Goal: Download file/media

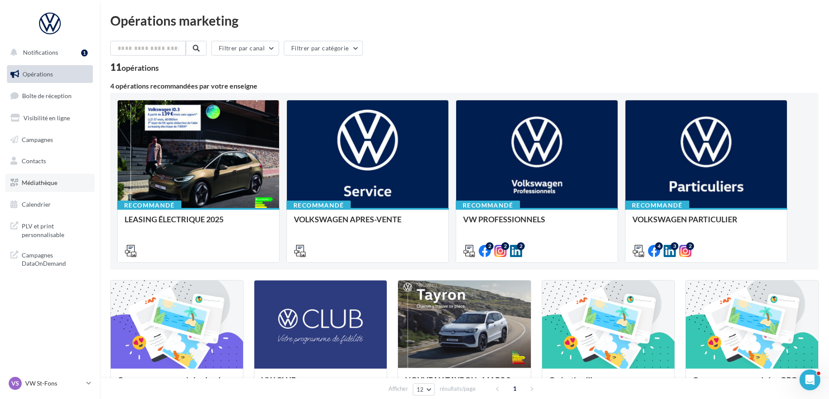
click at [33, 182] on span "Médiathèque" at bounding box center [40, 182] width 36 height 7
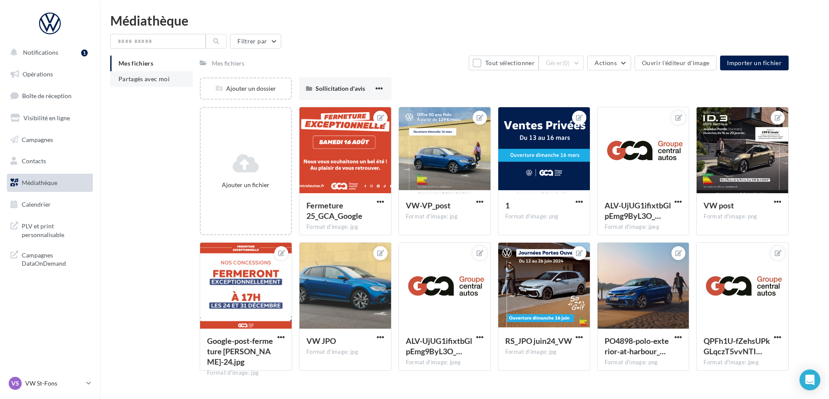
click at [120, 77] on span "Partagés avec moi" at bounding box center [144, 78] width 51 height 7
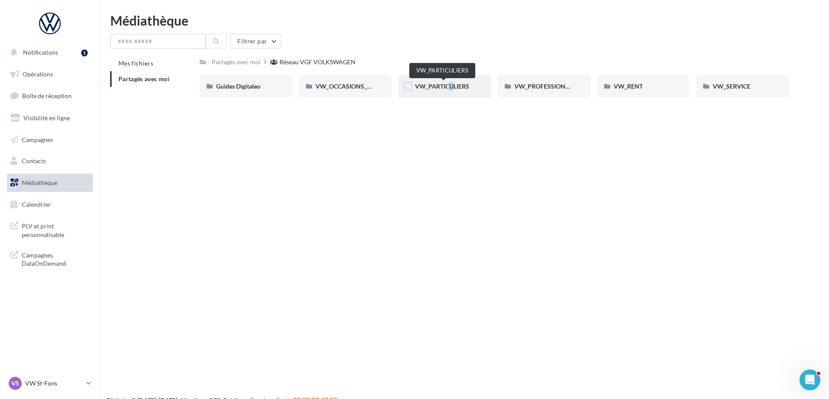
click at [445, 89] on span "VW_PARTICULIERS" at bounding box center [442, 86] width 54 height 7
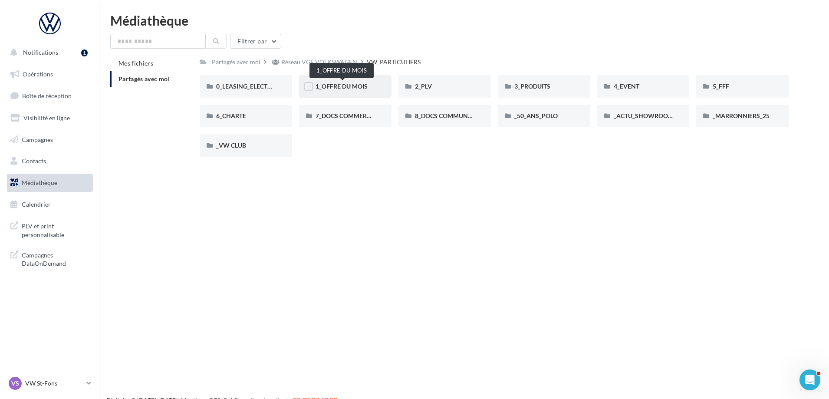
click at [350, 88] on span "1_OFFRE DU MOIS" at bounding box center [342, 86] width 52 height 7
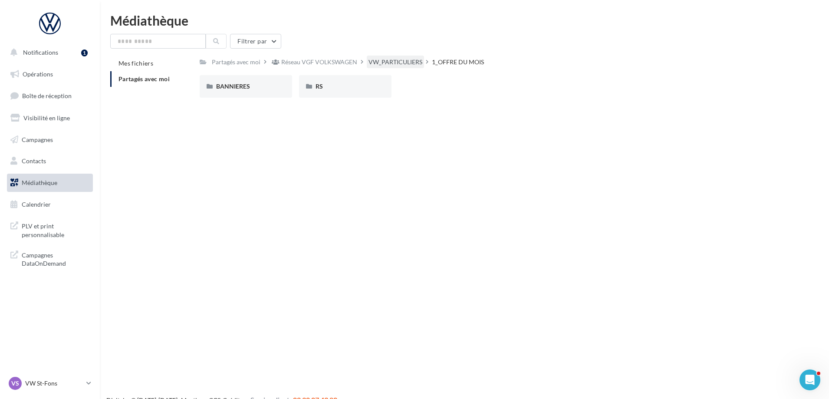
click at [394, 59] on div "VW_PARTICULIERS" at bounding box center [396, 62] width 54 height 9
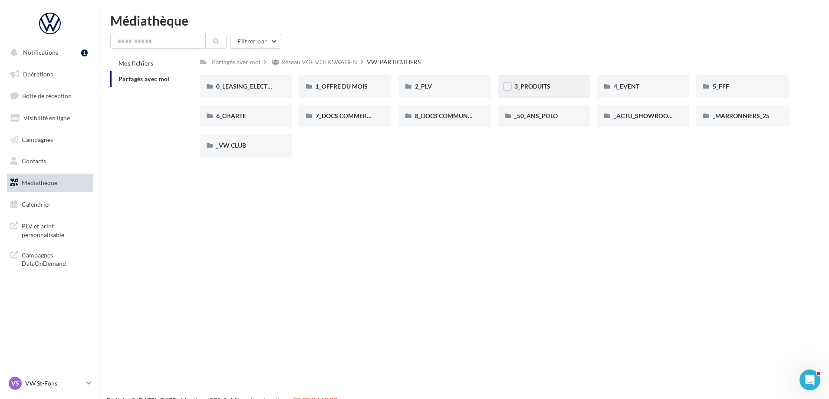
click at [528, 79] on div "3_PRODUITS" at bounding box center [544, 86] width 92 height 23
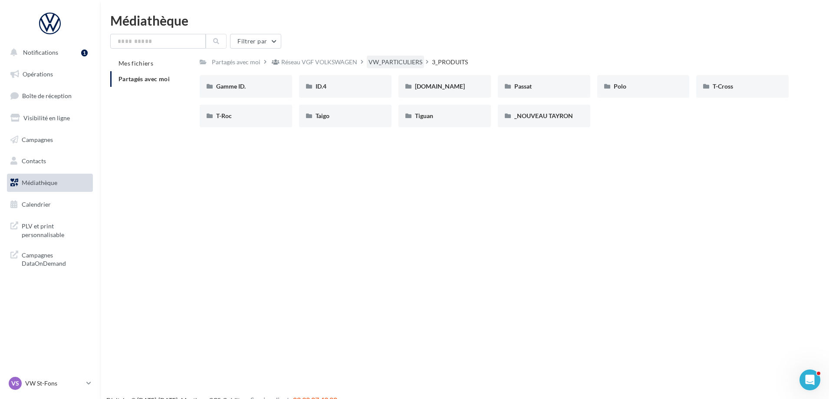
click at [400, 63] on div "VW_PARTICULIERS" at bounding box center [396, 62] width 54 height 9
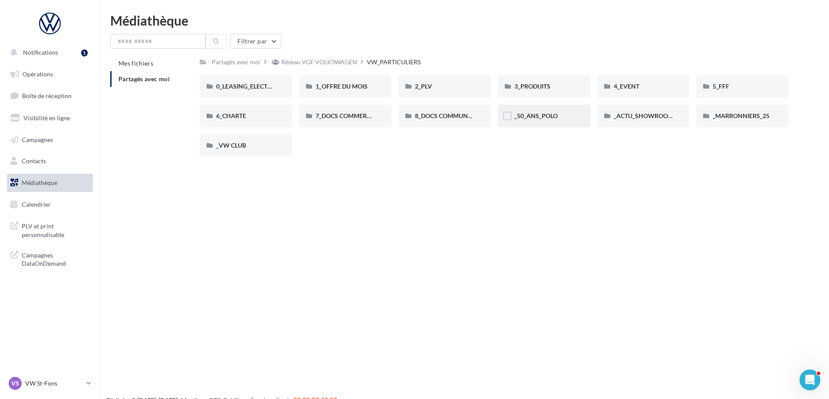
click at [561, 112] on div "_50_ANS_POLO" at bounding box center [544, 116] width 59 height 9
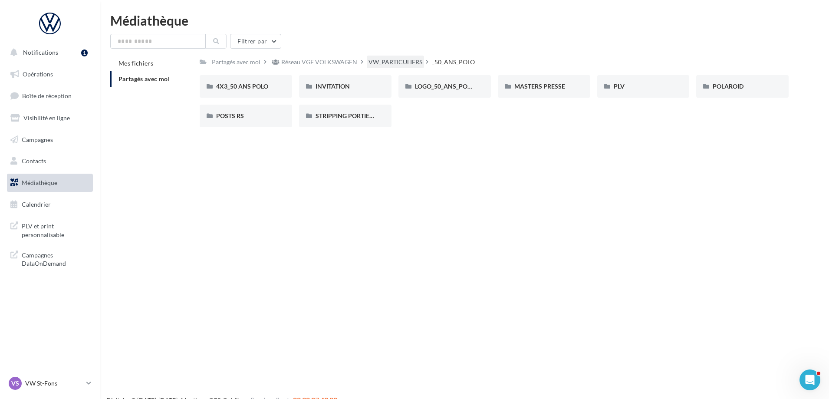
click at [375, 64] on div "VW_PARTICULIERS" at bounding box center [396, 62] width 54 height 9
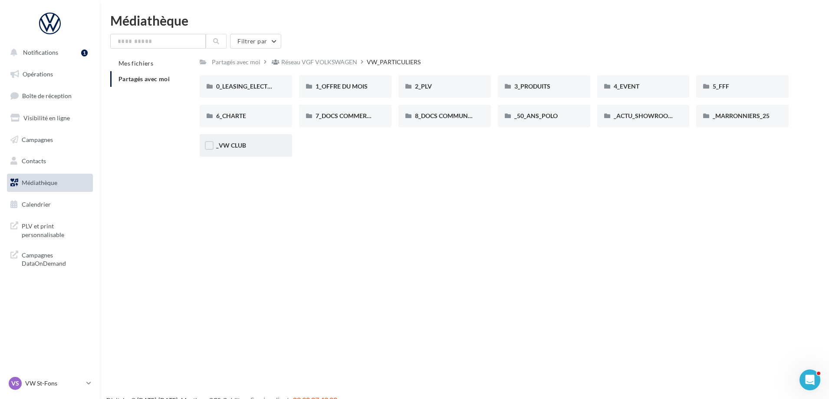
click at [254, 142] on div "_VW CLUB" at bounding box center [245, 145] width 59 height 9
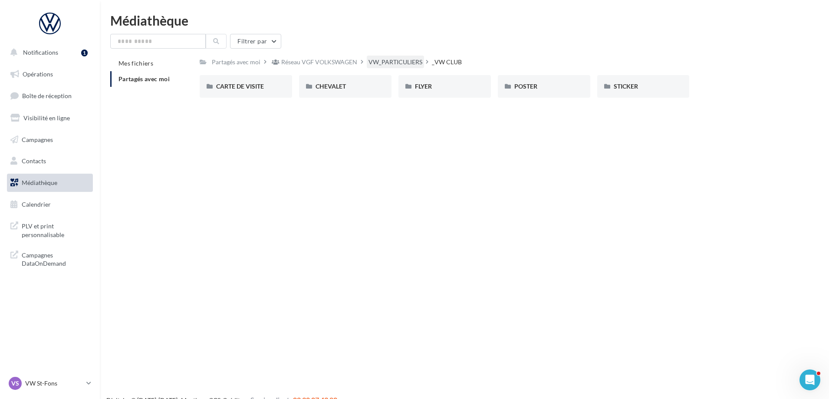
click at [401, 60] on div "VW_PARTICULIERS" at bounding box center [396, 62] width 54 height 9
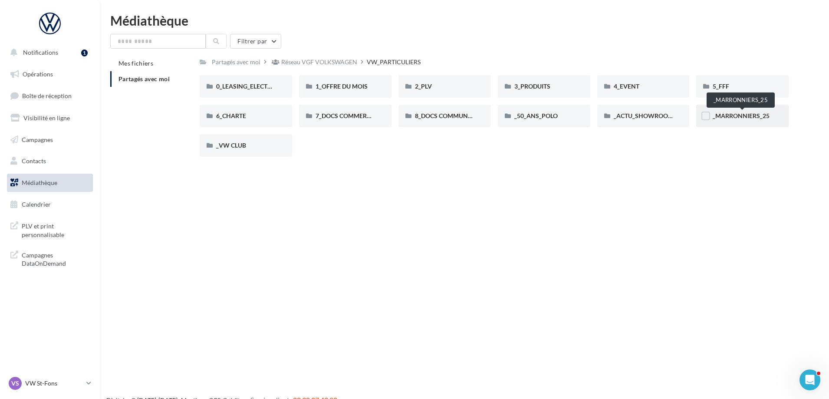
click at [749, 116] on span "_MARRONNIERS_25" at bounding box center [741, 115] width 57 height 7
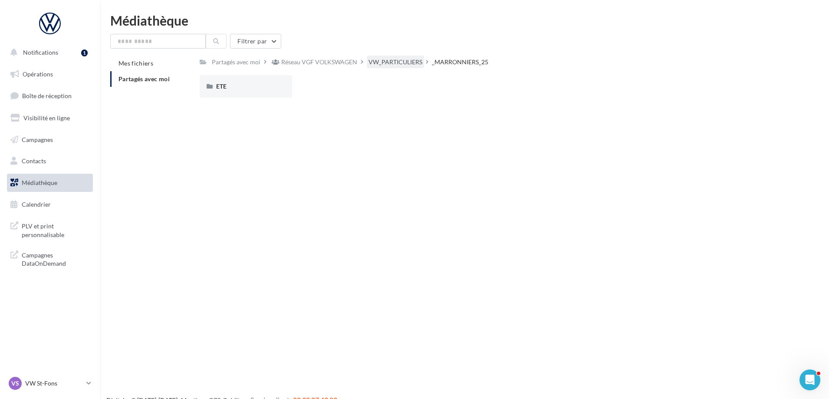
click at [388, 64] on div "VW_PARTICULIERS" at bounding box center [396, 62] width 54 height 9
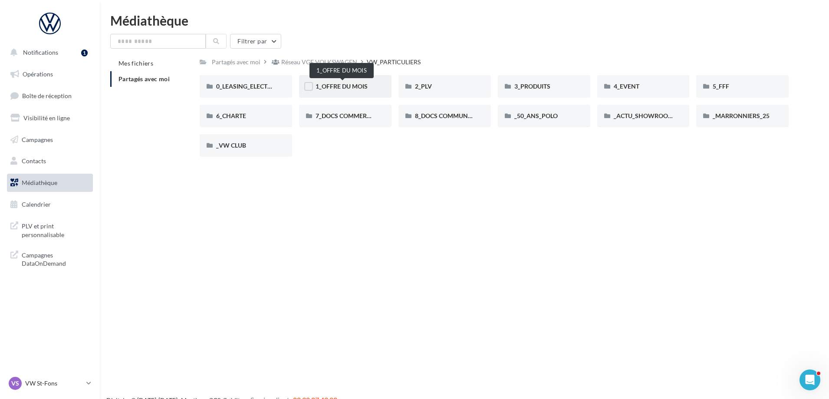
click at [340, 84] on span "1_OFFRE DU MOIS" at bounding box center [342, 86] width 52 height 7
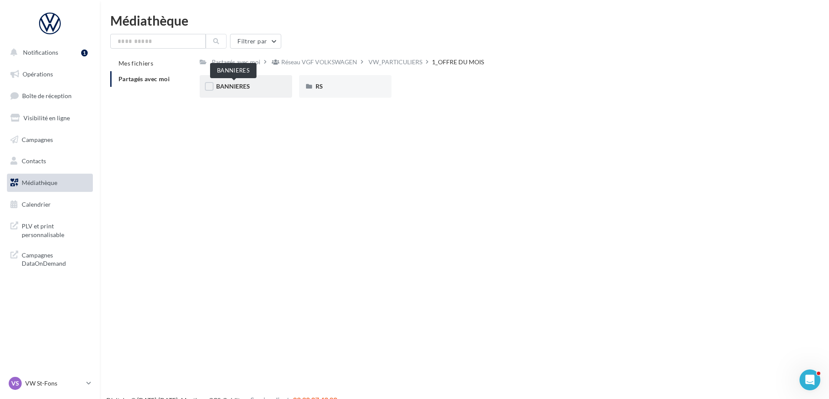
click at [237, 88] on span "BANNIERES" at bounding box center [233, 86] width 34 height 7
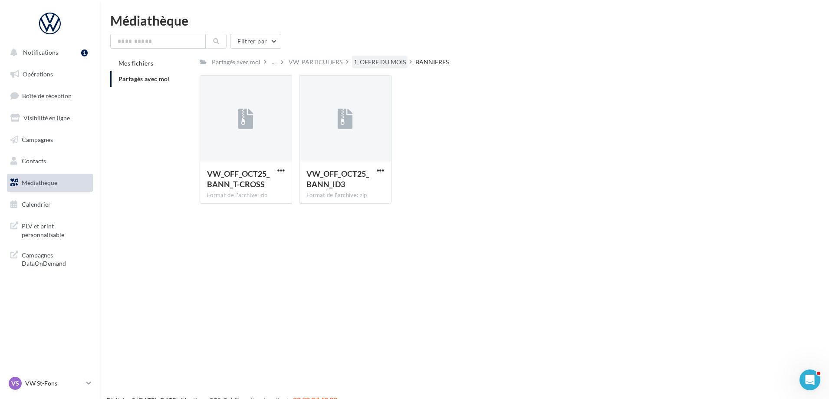
click at [384, 62] on div "1_OFFRE DU MOIS" at bounding box center [380, 62] width 52 height 9
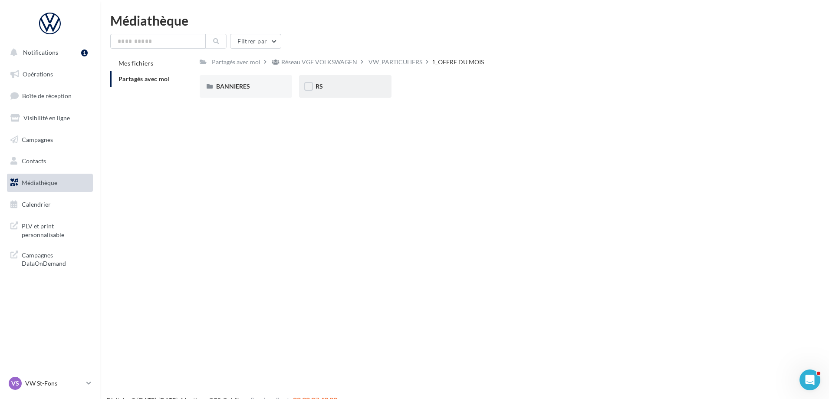
click at [336, 82] on div "RS" at bounding box center [345, 86] width 59 height 9
click at [261, 89] on div "AVEC PO" at bounding box center [245, 86] width 59 height 9
click at [234, 93] on div "ID.3" at bounding box center [246, 86] width 92 height 23
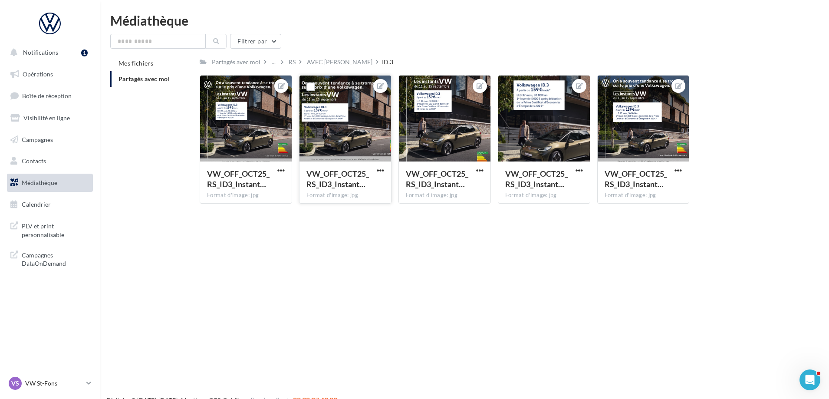
click at [317, 131] on div at bounding box center [346, 119] width 92 height 87
click at [275, 60] on div "..." at bounding box center [273, 62] width 7 height 12
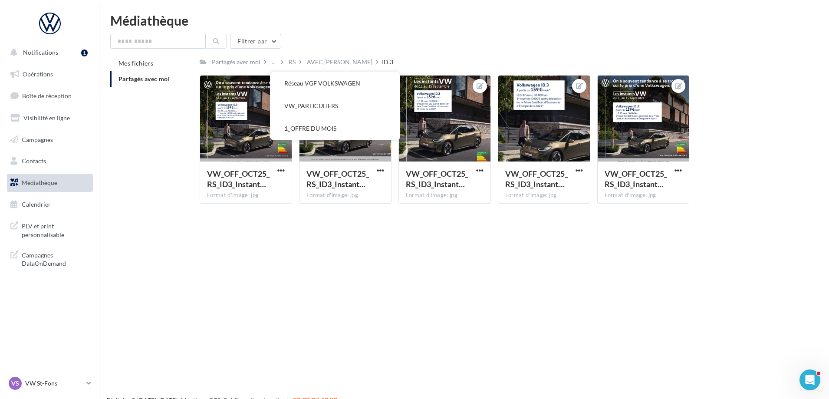
click at [353, 231] on div "Notifications 1 Opérations Boîte de réception Visibilité en ligne Campagnes Con…" at bounding box center [414, 213] width 829 height 399
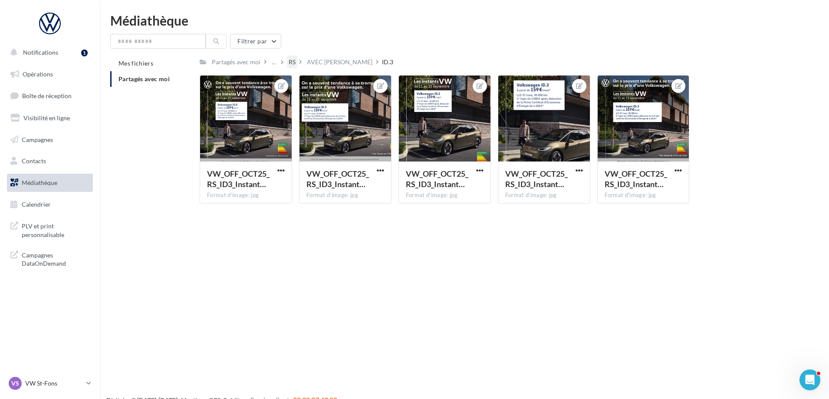
click at [294, 60] on div "RS" at bounding box center [292, 62] width 7 height 9
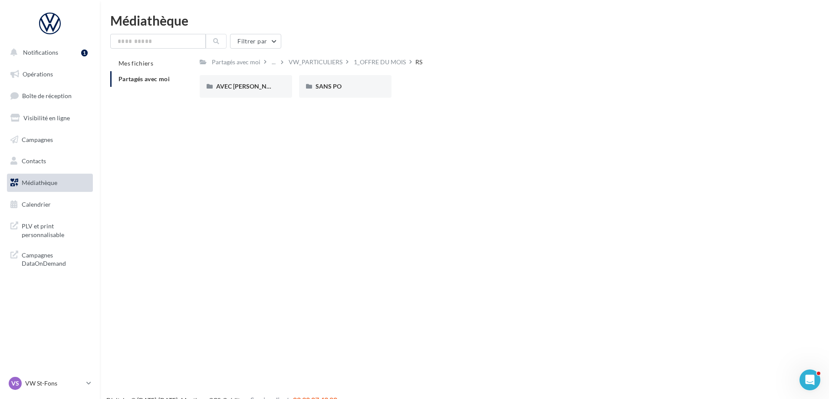
click at [334, 65] on div "VW_PARTICULIERS" at bounding box center [316, 62] width 54 height 9
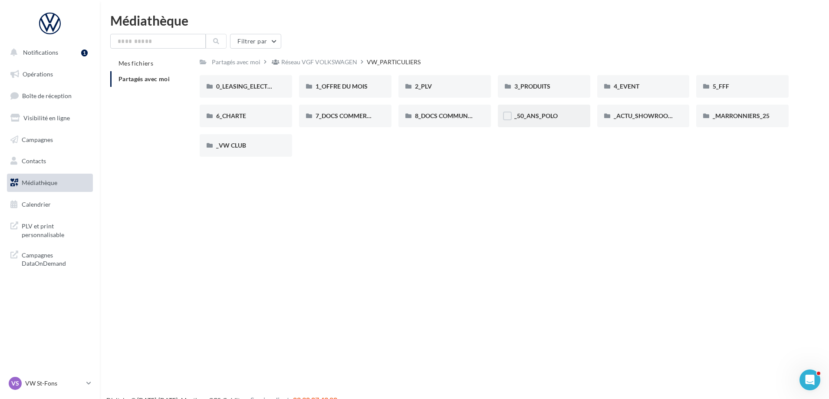
click at [527, 120] on div "_50_ANS_POLO" at bounding box center [544, 116] width 59 height 9
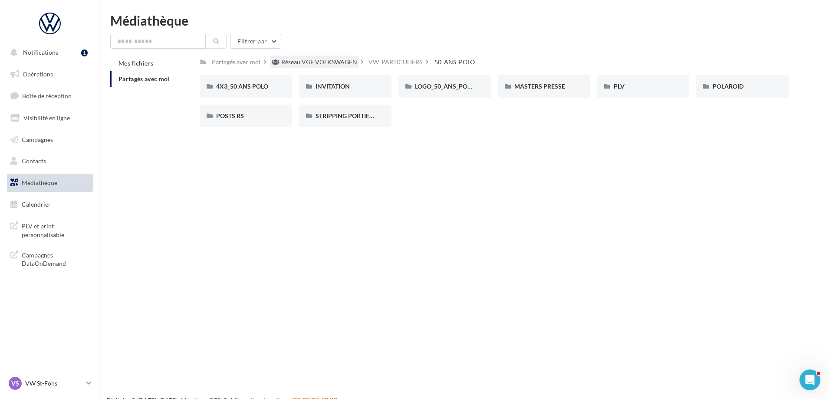
click at [294, 60] on div "Réseau VGF VOLKSWAGEN" at bounding box center [319, 62] width 76 height 9
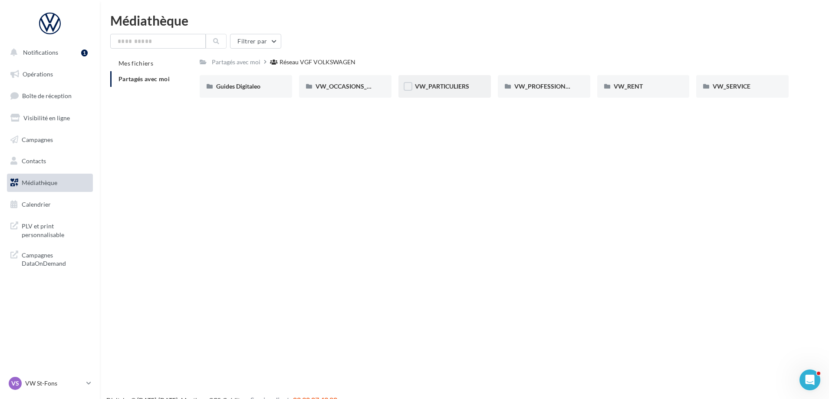
click at [462, 92] on div "VW_PARTICULIERS" at bounding box center [445, 86] width 92 height 23
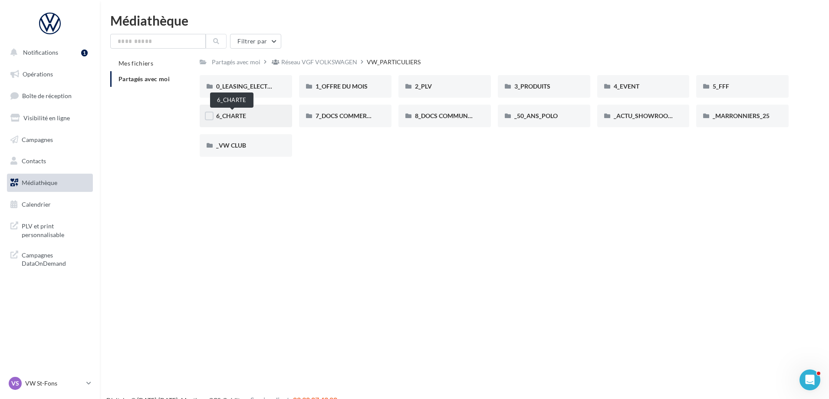
click at [244, 117] on span "6_CHARTE" at bounding box center [231, 115] width 30 height 7
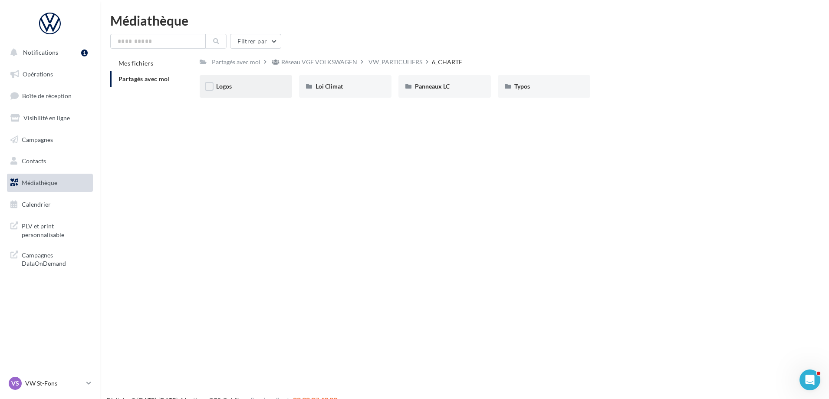
click at [248, 83] on div "Logos" at bounding box center [245, 86] width 59 height 9
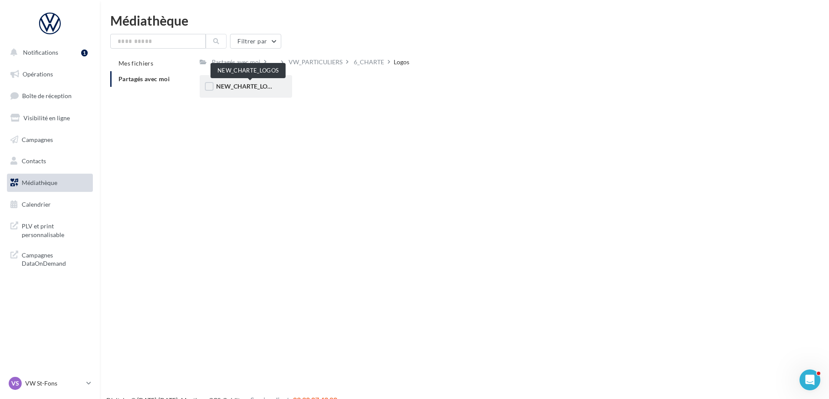
click at [246, 86] on span "NEW_CHARTE_LOGOS" at bounding box center [248, 86] width 64 height 7
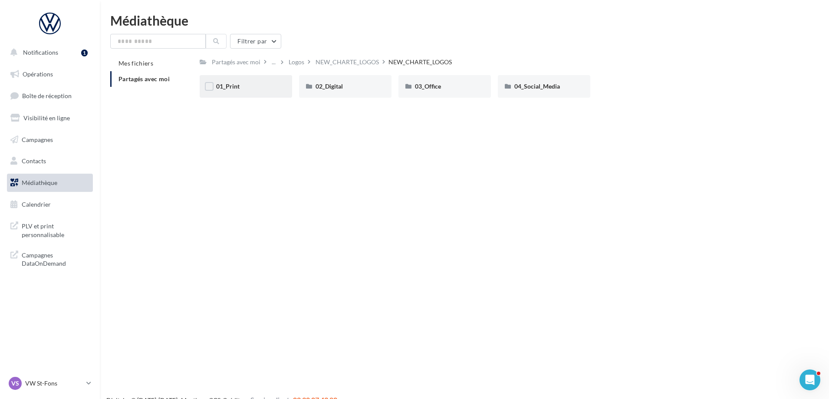
click at [261, 88] on div "01_Print" at bounding box center [245, 86] width 59 height 9
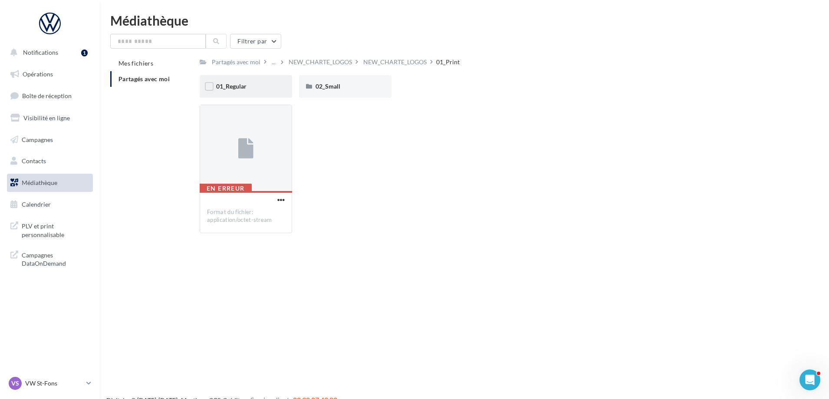
click at [272, 93] on div "01_Regular" at bounding box center [246, 86] width 92 height 23
click at [351, 61] on div "NEW_CHARTE_LOGOS" at bounding box center [320, 62] width 63 height 9
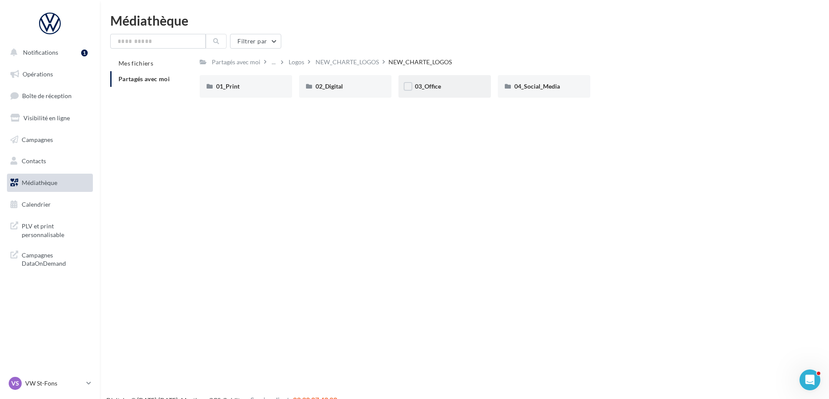
click at [456, 88] on div "03_Office" at bounding box center [444, 86] width 59 height 9
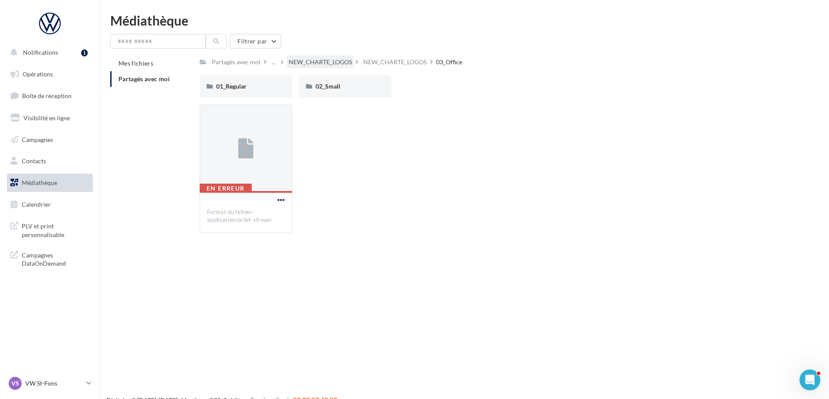
click at [344, 66] on div "NEW_CHARTE_LOGOS" at bounding box center [320, 62] width 63 height 9
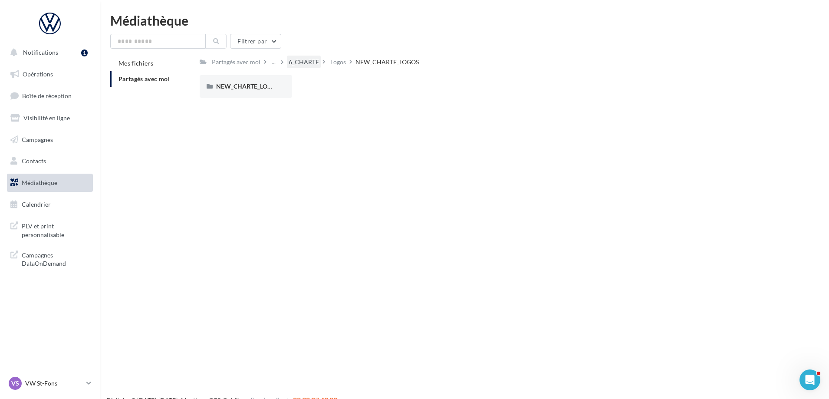
click at [298, 65] on div "6_CHARTE" at bounding box center [304, 62] width 30 height 9
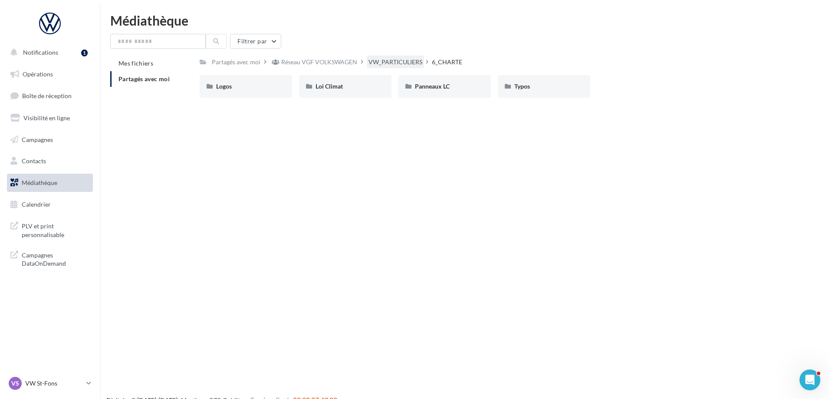
click at [388, 64] on div "VW_PARTICULIERS" at bounding box center [396, 62] width 54 height 9
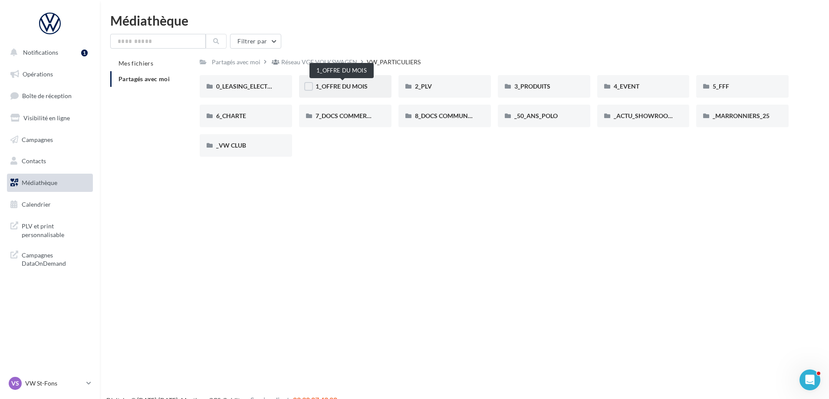
click at [345, 88] on span "1_OFFRE DU MOIS" at bounding box center [342, 86] width 52 height 7
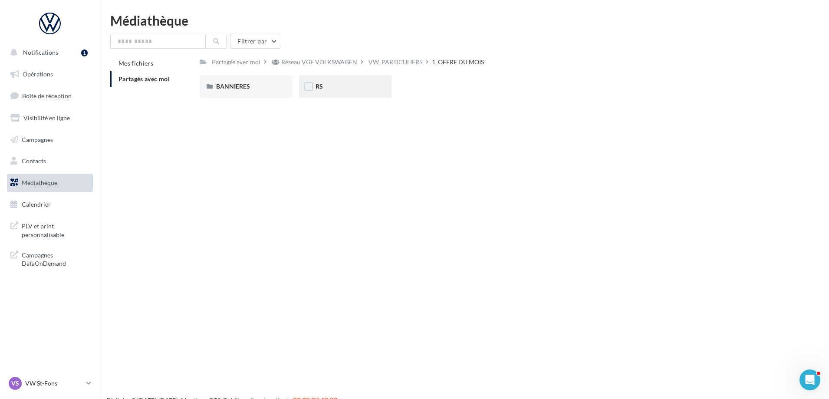
click at [329, 86] on div "RS" at bounding box center [345, 86] width 59 height 9
click at [244, 93] on div "AVEC PO" at bounding box center [246, 86] width 92 height 23
click at [250, 91] on div "ID.3" at bounding box center [246, 86] width 92 height 23
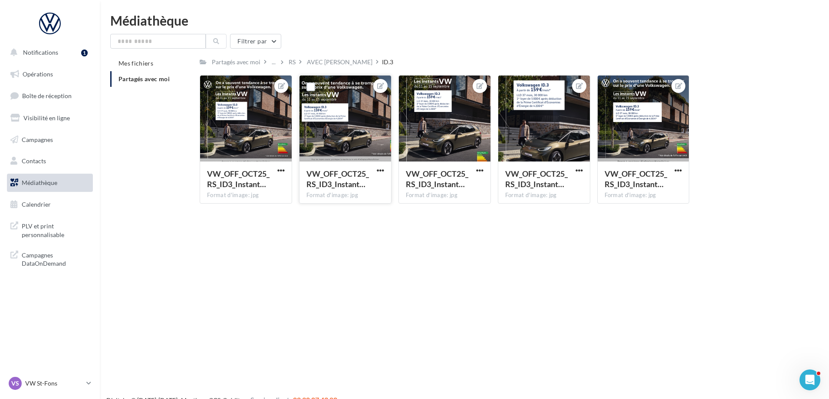
click at [339, 105] on div at bounding box center [346, 119] width 92 height 87
click at [384, 172] on button "button" at bounding box center [380, 171] width 11 height 9
click at [346, 205] on button "Télécharger" at bounding box center [340, 210] width 92 height 23
click at [276, 64] on div "..." at bounding box center [273, 62] width 7 height 12
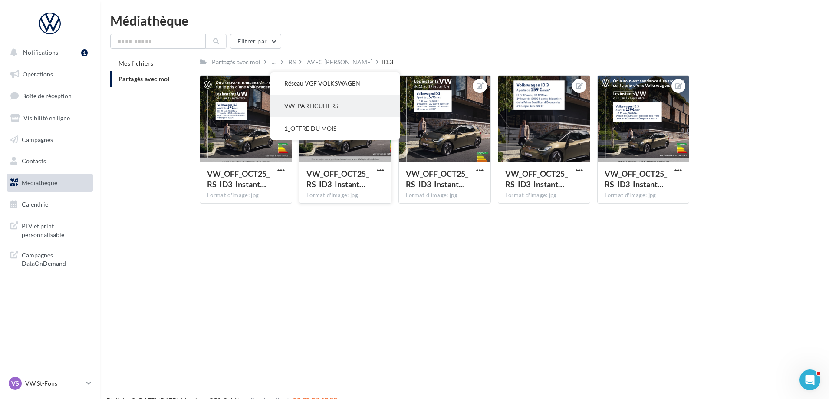
click at [320, 100] on button "VW_PARTICULIERS" at bounding box center [335, 106] width 129 height 23
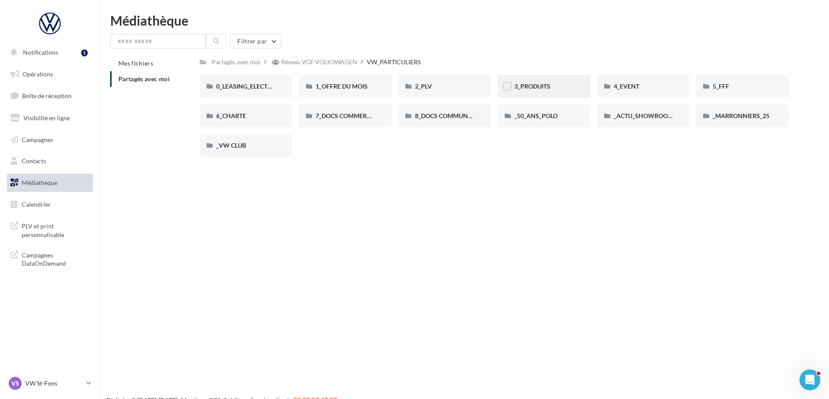
click at [558, 83] on div "3_PRODUITS" at bounding box center [544, 86] width 59 height 9
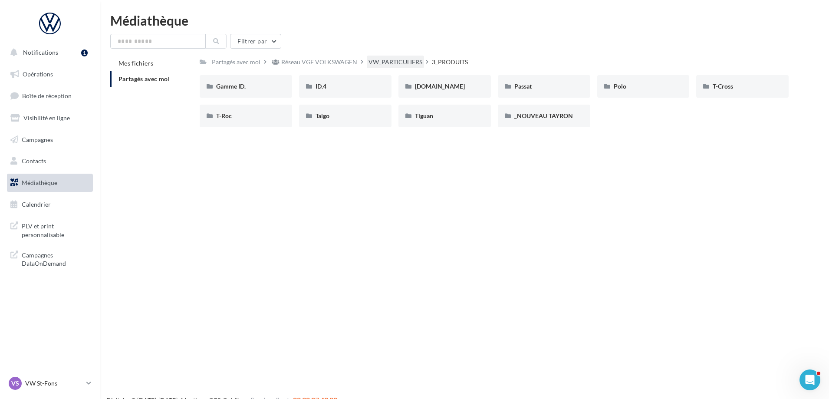
click at [400, 64] on div "VW_PARTICULIERS" at bounding box center [396, 62] width 54 height 9
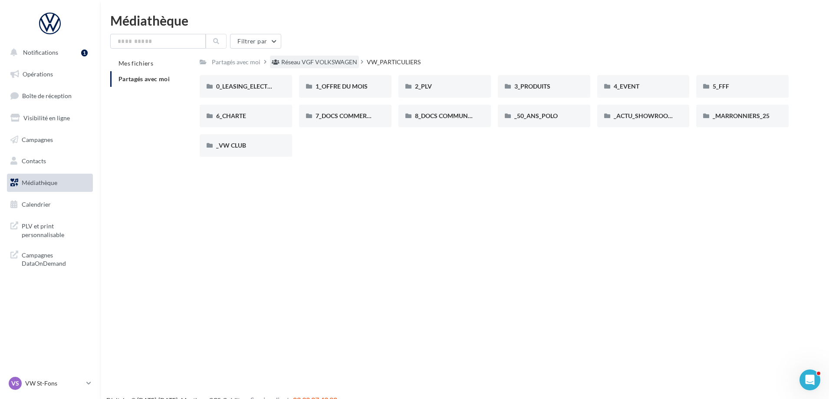
click at [332, 64] on div "Réseau VGF VOLKSWAGEN" at bounding box center [319, 62] width 76 height 9
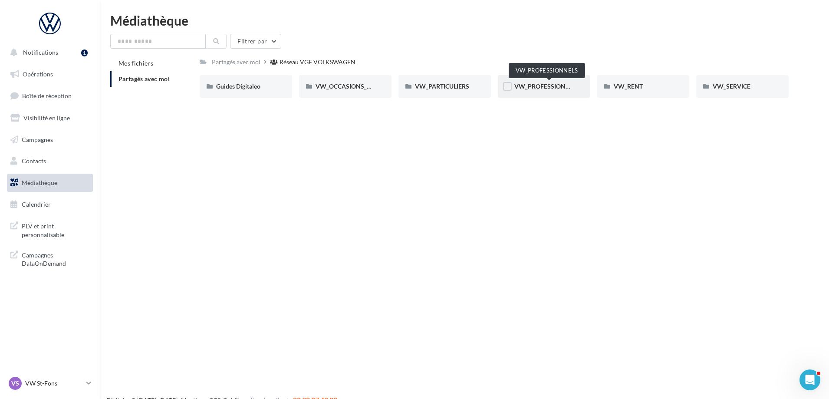
click at [545, 85] on span "VW_PROFESSIONNELS" at bounding box center [548, 86] width 66 height 7
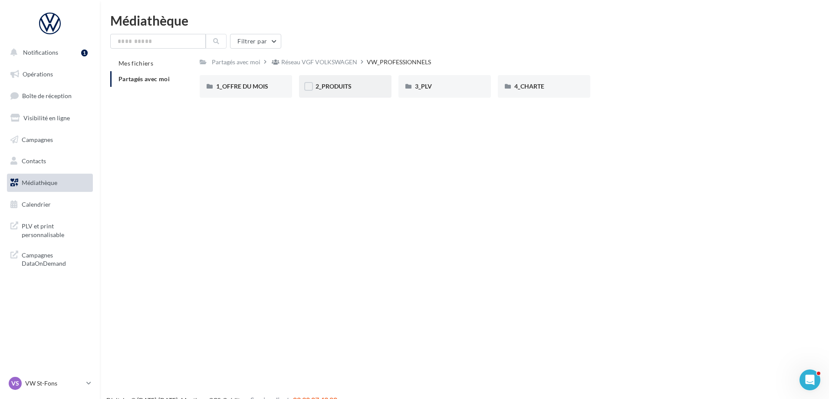
click at [369, 88] on div "2_PRODUITS" at bounding box center [345, 86] width 59 height 9
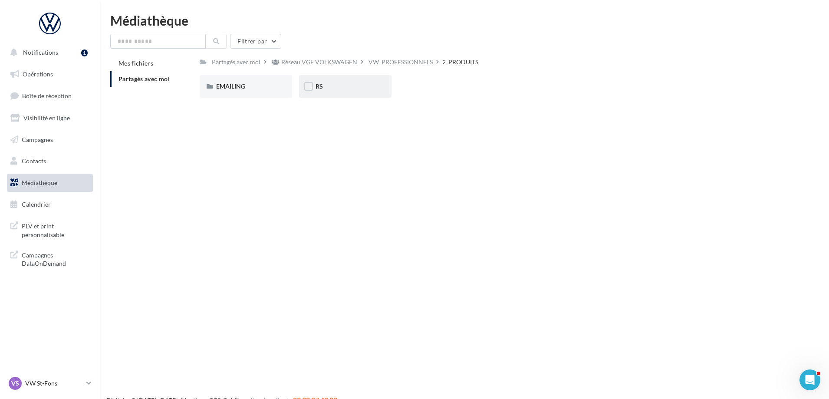
click at [352, 89] on div "RS" at bounding box center [345, 86] width 59 height 9
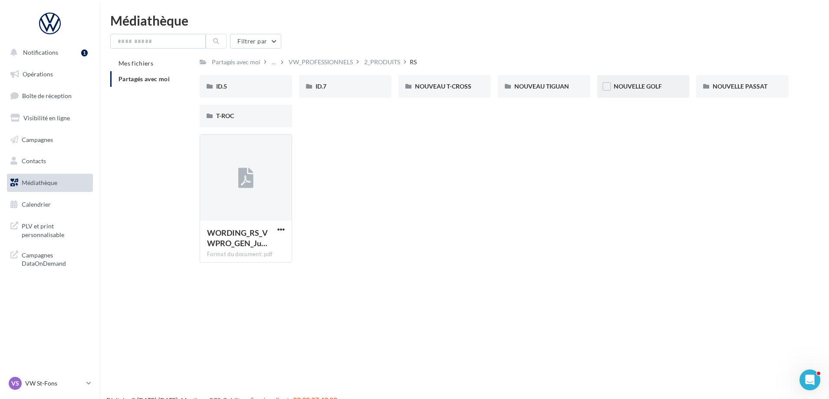
click at [650, 82] on div "NOUVELLE GOLF" at bounding box center [643, 86] width 59 height 9
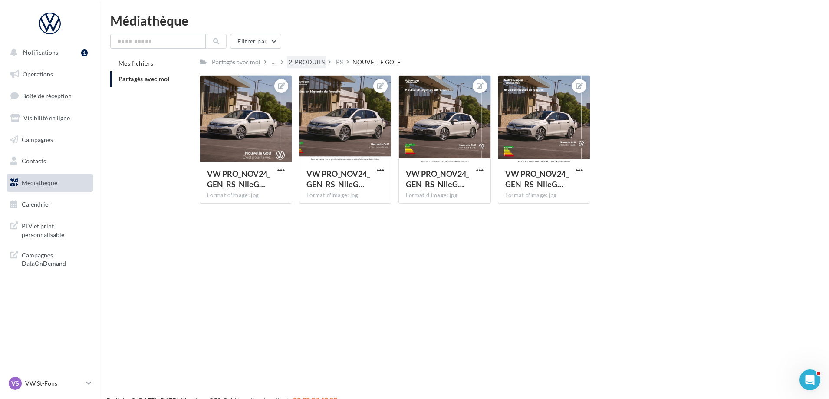
click at [319, 59] on div "2_PRODUITS" at bounding box center [307, 62] width 36 height 9
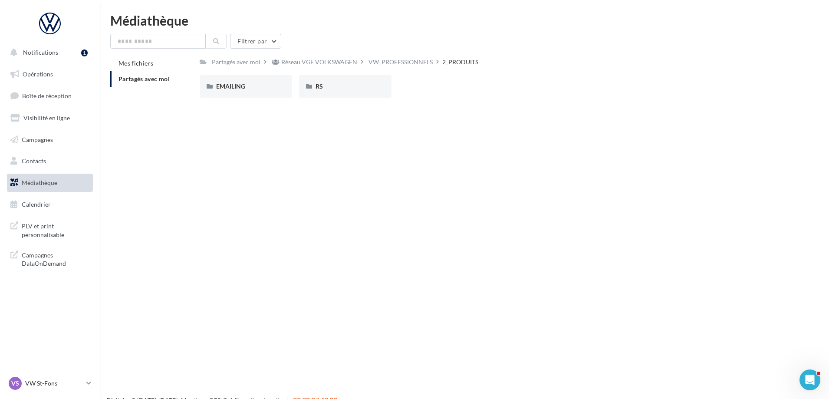
click at [147, 75] on span "Partagés avec moi" at bounding box center [144, 78] width 51 height 7
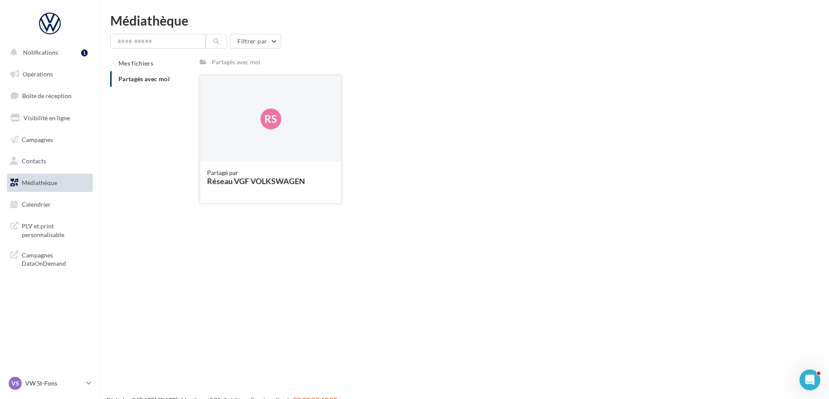
click at [212, 114] on div "Rs" at bounding box center [270, 119] width 141 height 87
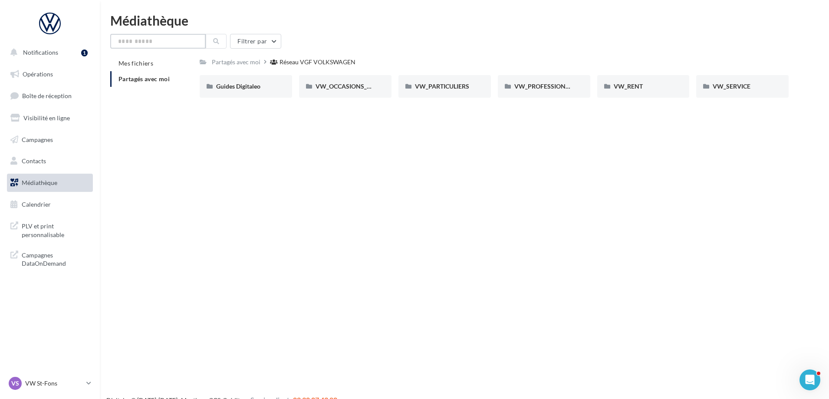
click at [166, 35] on input "text" at bounding box center [158, 41] width 96 height 15
type input "********"
click at [220, 38] on button at bounding box center [216, 41] width 21 height 15
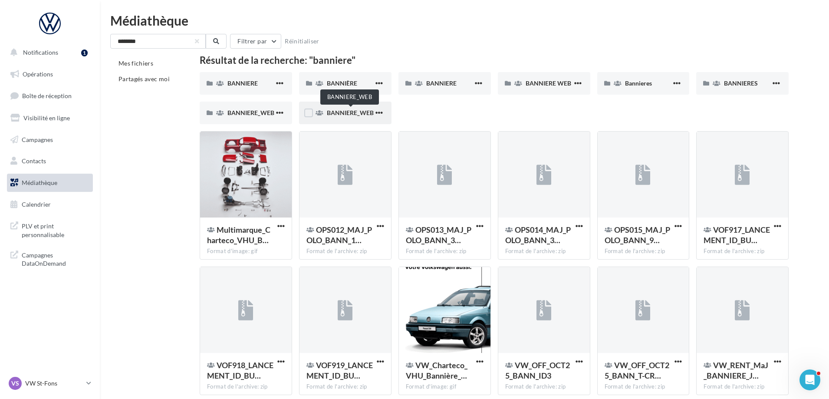
click at [337, 114] on span "BANNIERE_WEB" at bounding box center [350, 112] width 47 height 7
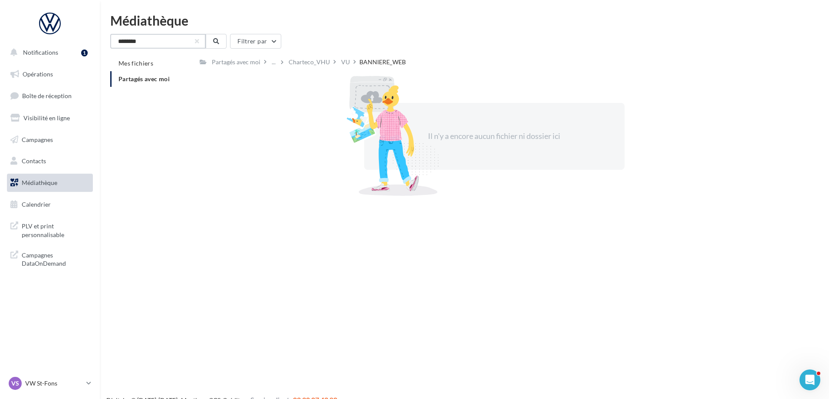
click at [150, 43] on input "********" at bounding box center [158, 41] width 96 height 15
click at [211, 39] on button at bounding box center [216, 41] width 21 height 15
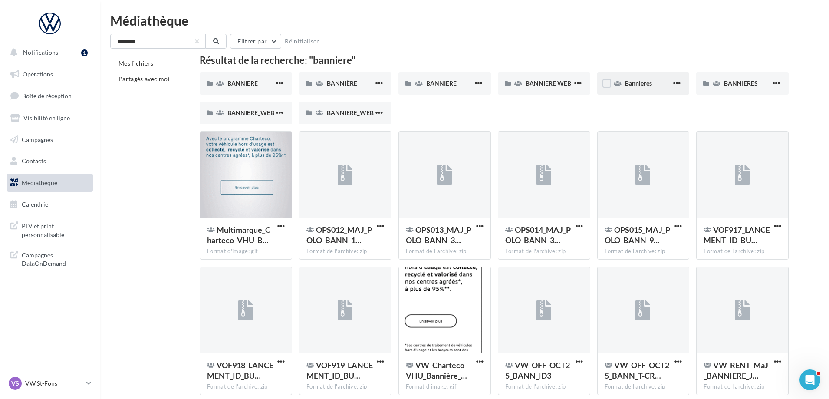
click at [633, 91] on div "Bannieres" at bounding box center [644, 83] width 92 height 23
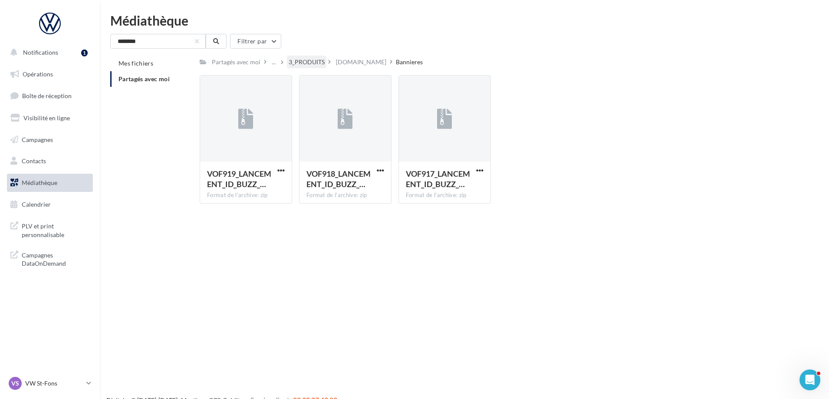
click at [308, 62] on div "3_PRODUITS" at bounding box center [307, 62] width 36 height 9
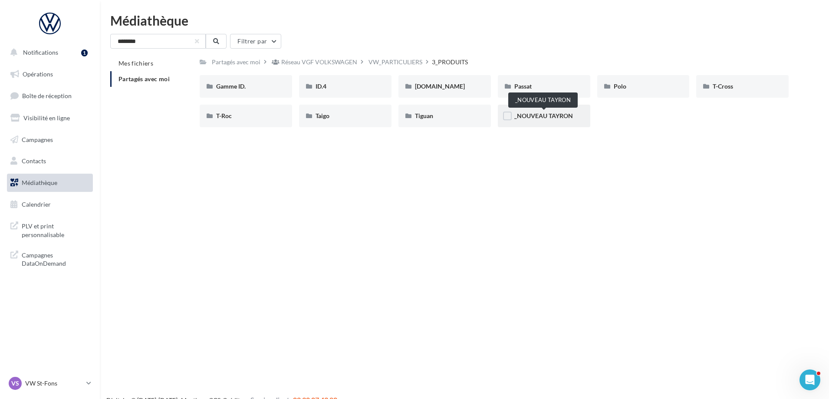
click at [548, 117] on span "_NOUVEAU TAYRON" at bounding box center [544, 115] width 59 height 7
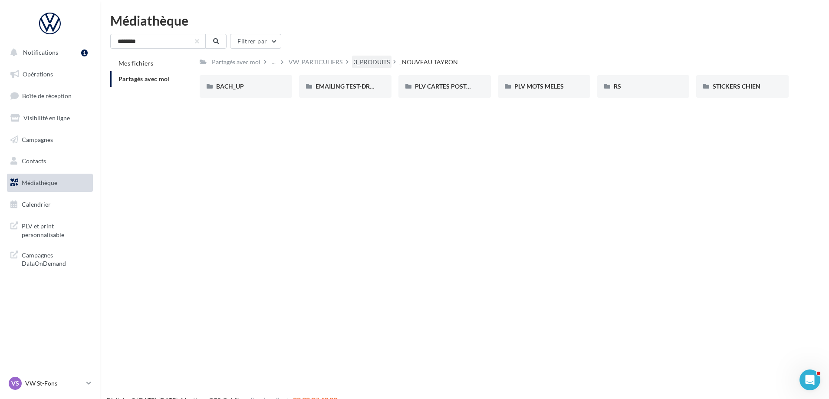
click at [383, 64] on div "3_PRODUITS" at bounding box center [372, 62] width 36 height 9
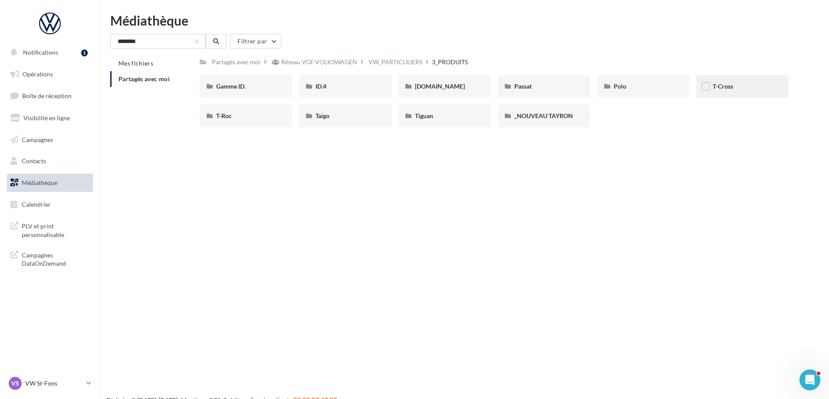
click at [743, 86] on div "T-Cross" at bounding box center [742, 86] width 59 height 9
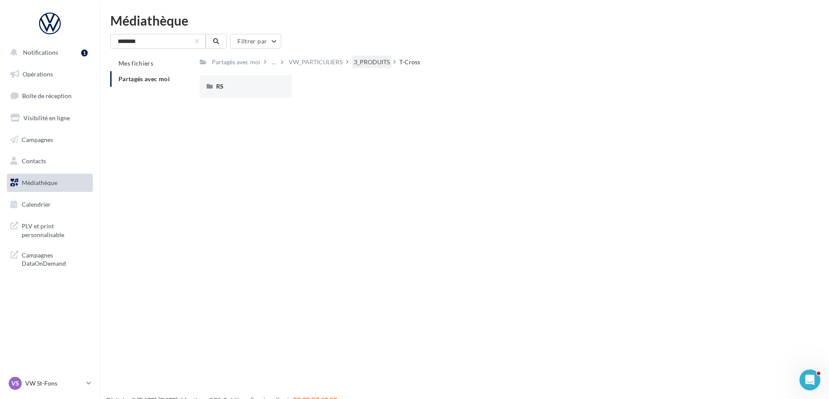
click at [370, 65] on div "3_PRODUITS" at bounding box center [372, 62] width 36 height 9
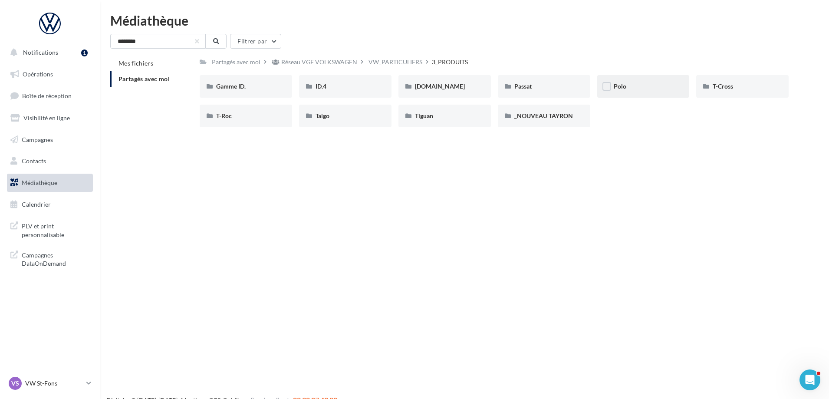
click at [657, 83] on div "Polo" at bounding box center [643, 86] width 59 height 9
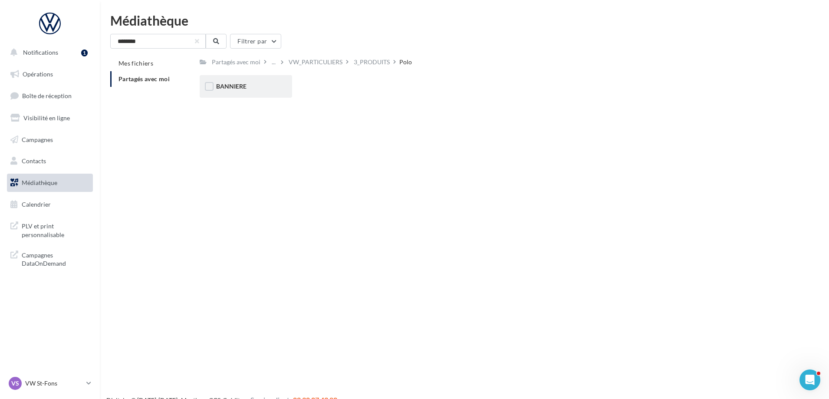
click at [268, 91] on div "BANNIERE" at bounding box center [245, 86] width 59 height 9
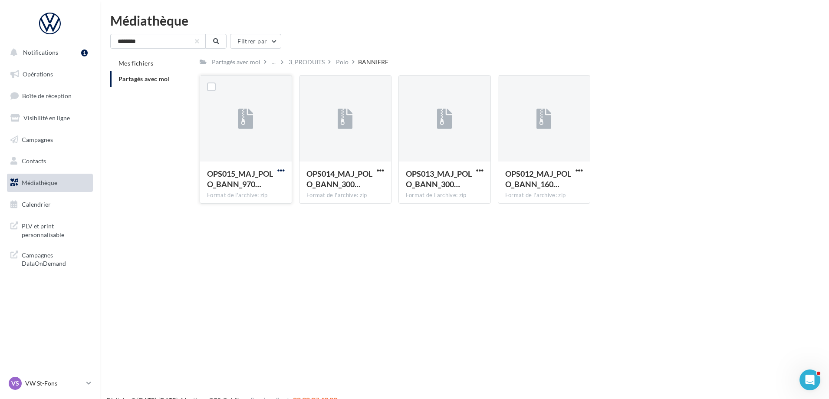
click at [281, 168] on span "button" at bounding box center [280, 170] width 7 height 7
click at [260, 188] on button "Télécharger" at bounding box center [243, 187] width 87 height 23
click at [308, 60] on div "3_PRODUITS" at bounding box center [307, 62] width 36 height 9
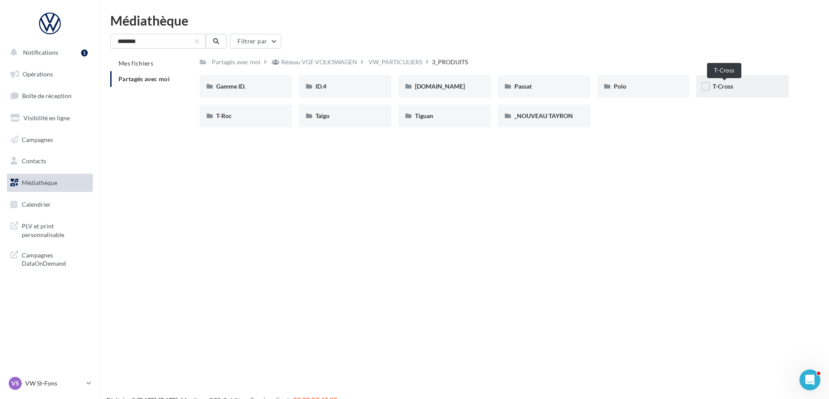
click at [731, 86] on span "T-Cross" at bounding box center [723, 86] width 20 height 7
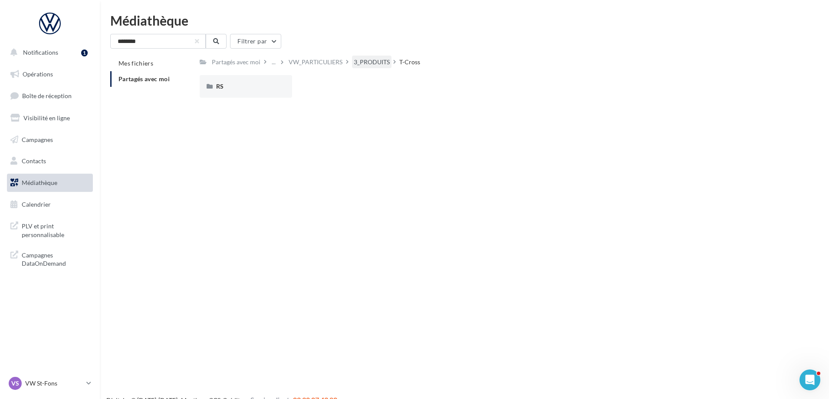
click at [376, 58] on div "3_PRODUITS" at bounding box center [372, 62] width 36 height 9
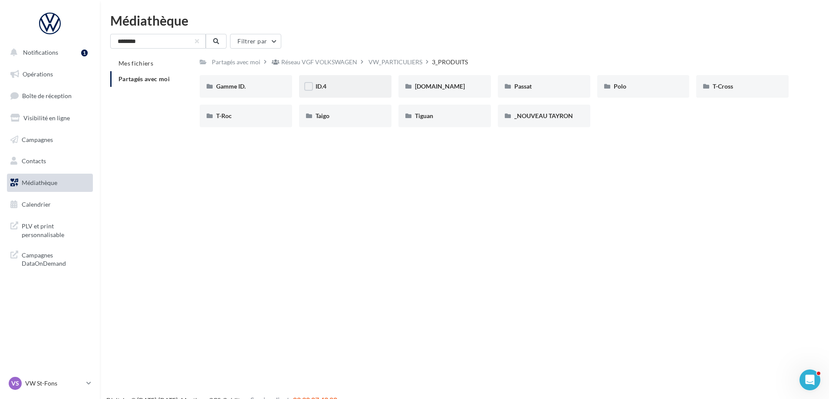
click at [364, 92] on div "ID.4" at bounding box center [345, 86] width 92 height 23
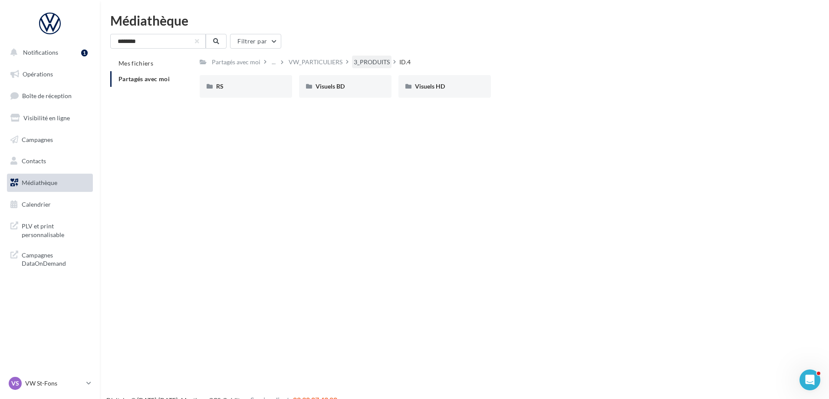
click at [370, 59] on div "3_PRODUITS" at bounding box center [372, 62] width 36 height 9
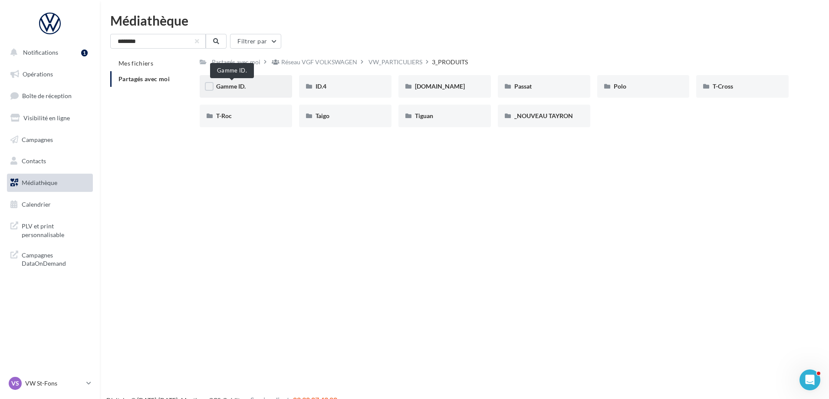
click at [234, 84] on span "Gamme ID." at bounding box center [231, 86] width 30 height 7
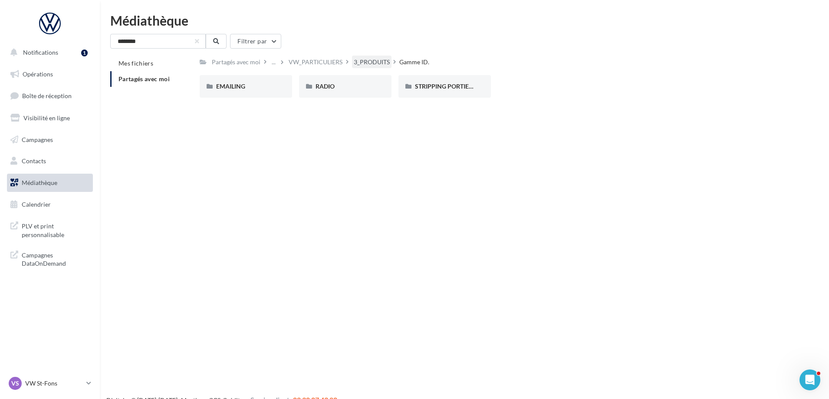
click at [376, 63] on div "3_PRODUITS" at bounding box center [372, 62] width 36 height 9
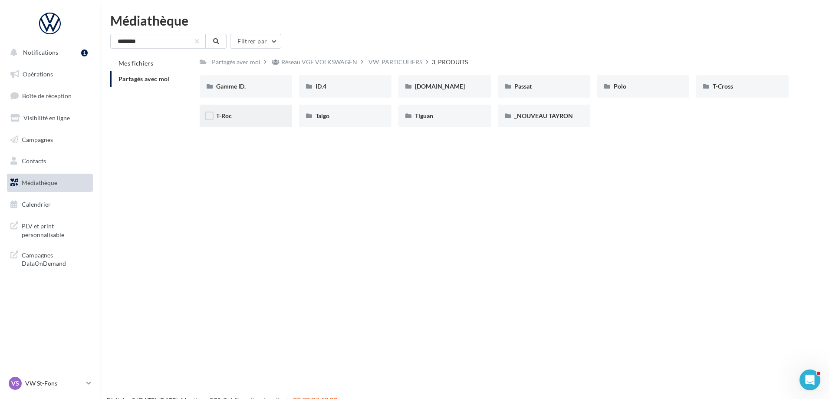
click at [248, 117] on div "T-Roc" at bounding box center [245, 116] width 59 height 9
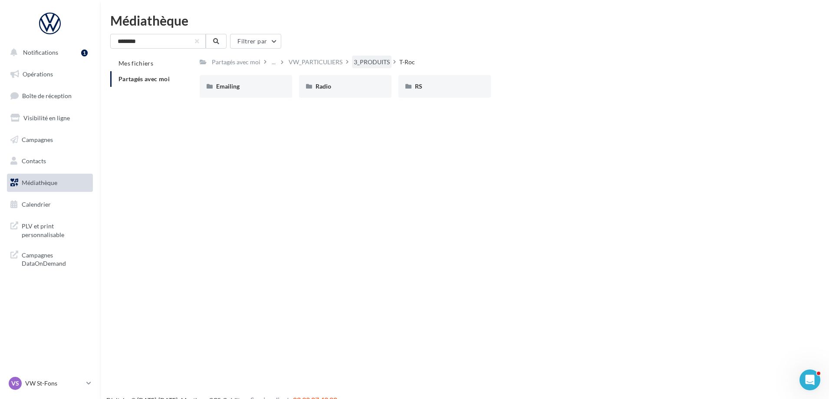
click at [366, 61] on div "3_PRODUITS" at bounding box center [372, 62] width 36 height 9
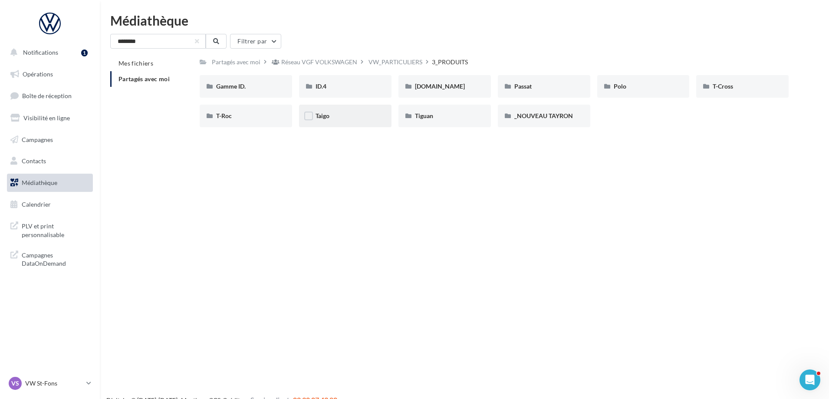
click at [347, 117] on div "Taigo" at bounding box center [345, 116] width 59 height 9
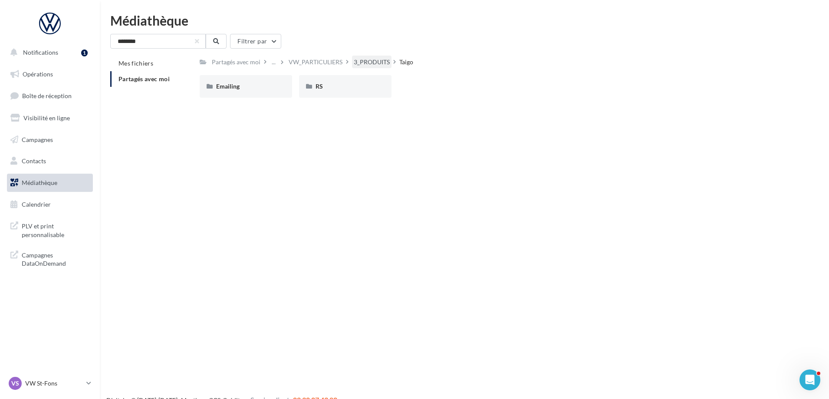
click at [384, 62] on div "3_PRODUITS" at bounding box center [372, 62] width 36 height 9
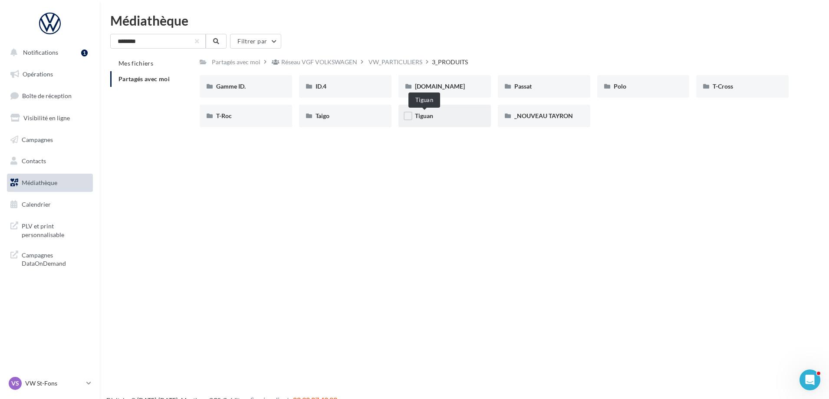
click at [432, 117] on span "Tiguan" at bounding box center [424, 115] width 18 height 7
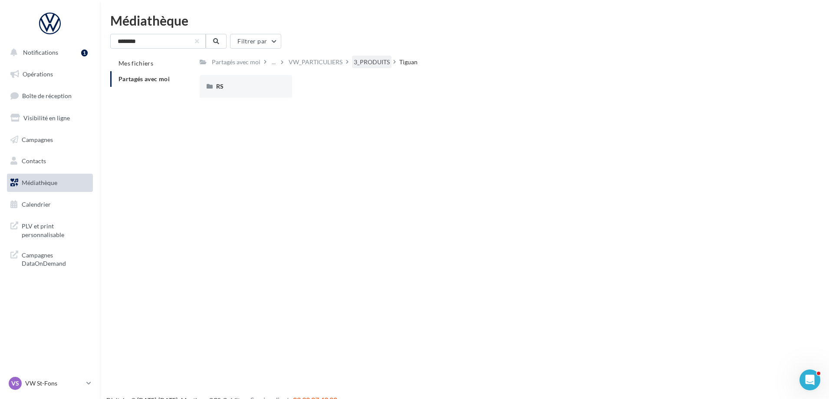
click at [373, 63] on div "3_PRODUITS" at bounding box center [372, 62] width 36 height 9
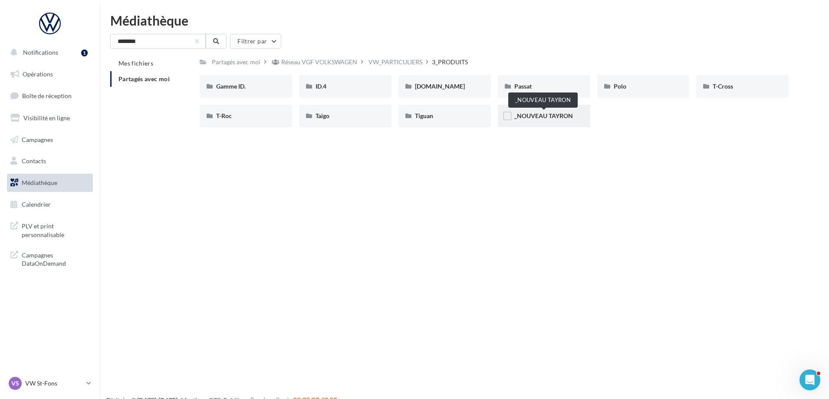
click at [552, 116] on span "_NOUVEAU TAYRON" at bounding box center [544, 115] width 59 height 7
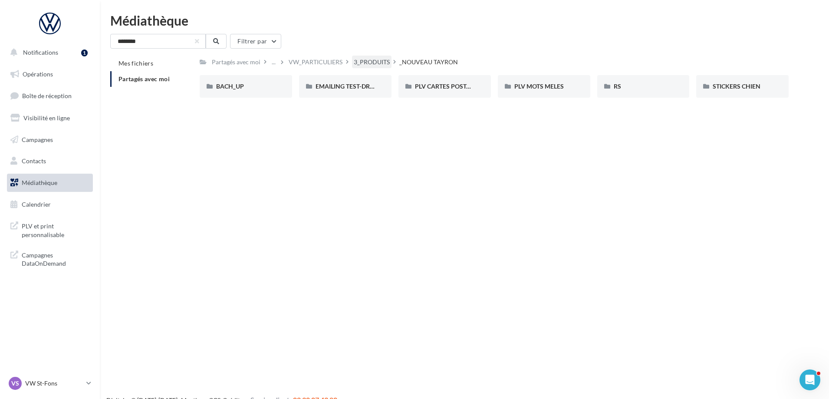
click at [385, 59] on div "3_PRODUITS" at bounding box center [372, 62] width 36 height 9
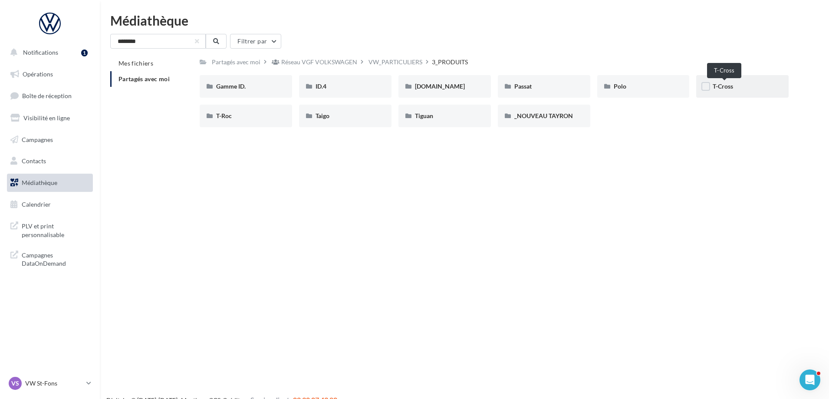
click at [733, 86] on span "T-Cross" at bounding box center [723, 86] width 20 height 7
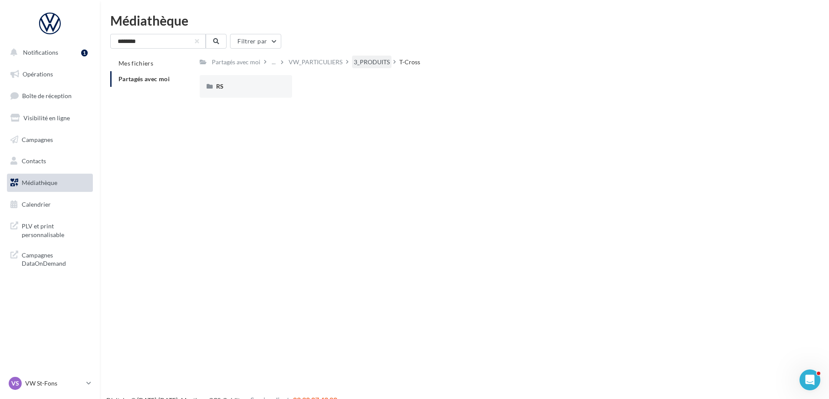
click at [371, 59] on div "3_PRODUITS" at bounding box center [372, 62] width 36 height 9
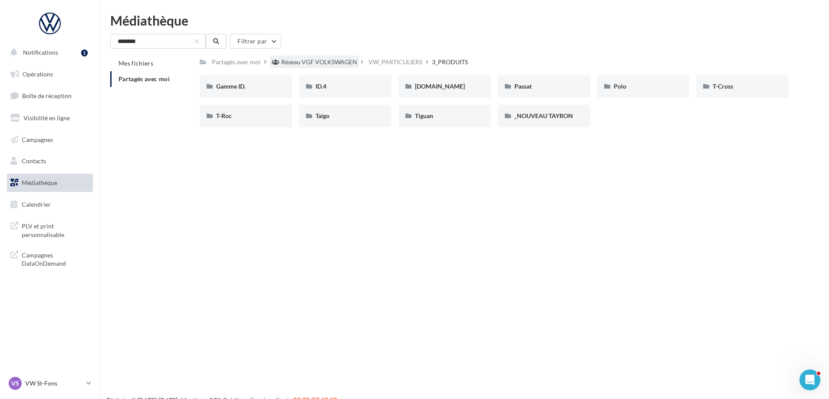
click at [349, 61] on div "Réseau VGF VOLKSWAGEN" at bounding box center [319, 62] width 76 height 9
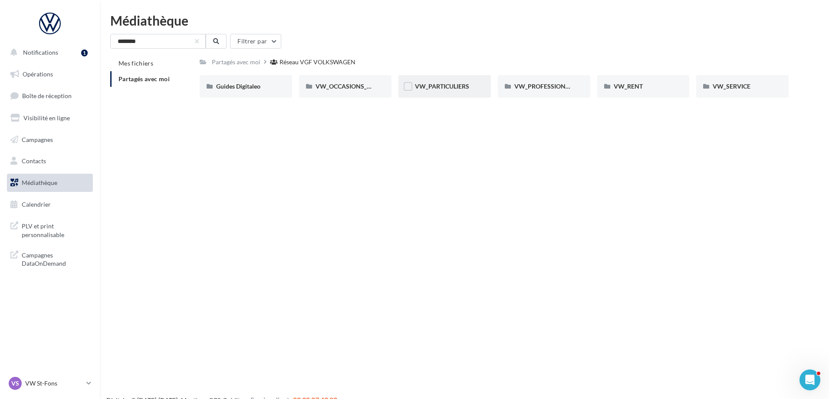
click at [440, 79] on div "VW_PARTICULIERS" at bounding box center [445, 86] width 92 height 23
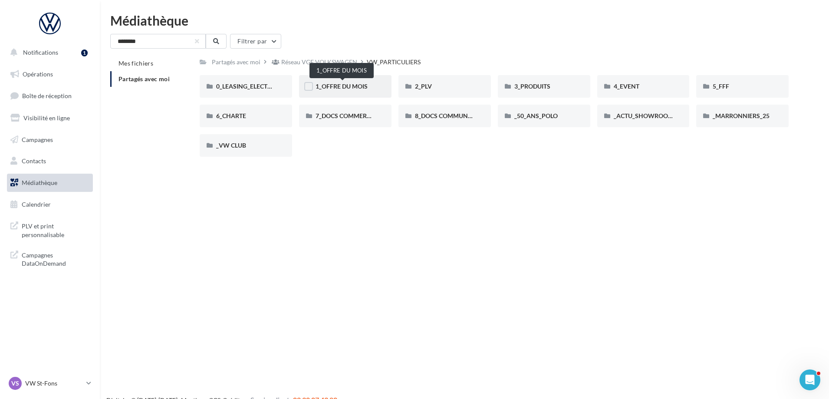
click at [353, 89] on span "1_OFFRE DU MOIS" at bounding box center [342, 86] width 52 height 7
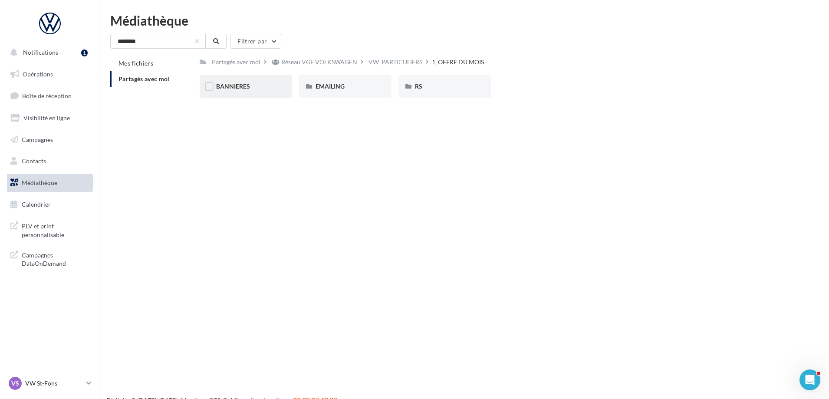
click at [264, 89] on div "BANNIERES" at bounding box center [245, 86] width 59 height 9
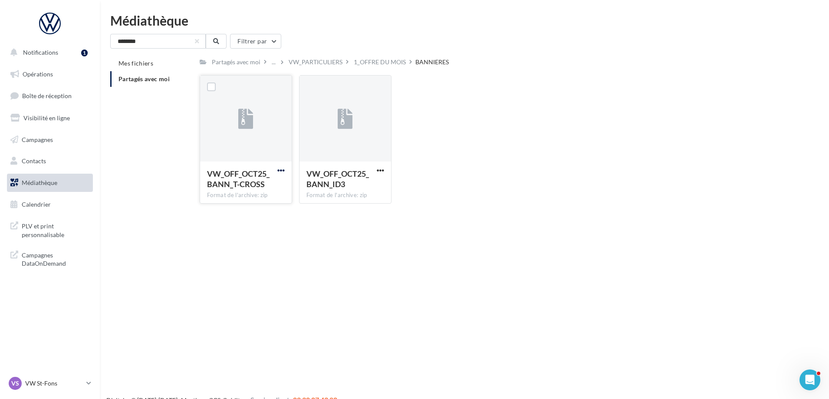
click at [283, 170] on span "button" at bounding box center [280, 170] width 7 height 7
click at [254, 189] on button "Télécharger" at bounding box center [243, 187] width 87 height 23
